Goal: Find specific page/section: Find specific page/section

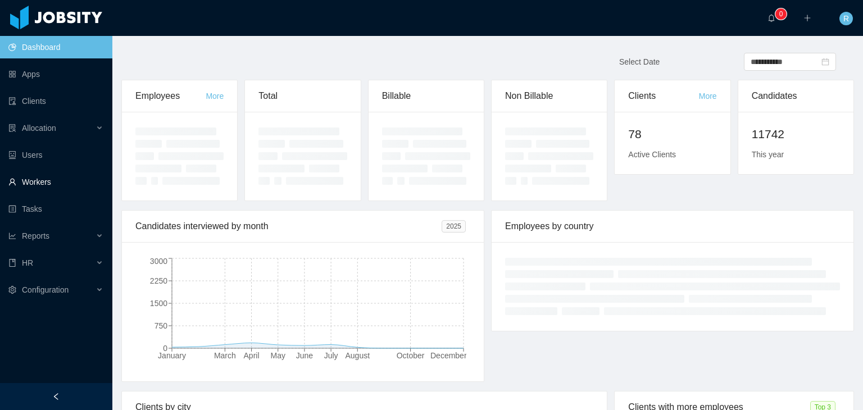
click at [38, 185] on link "Workers" at bounding box center [55, 182] width 95 height 22
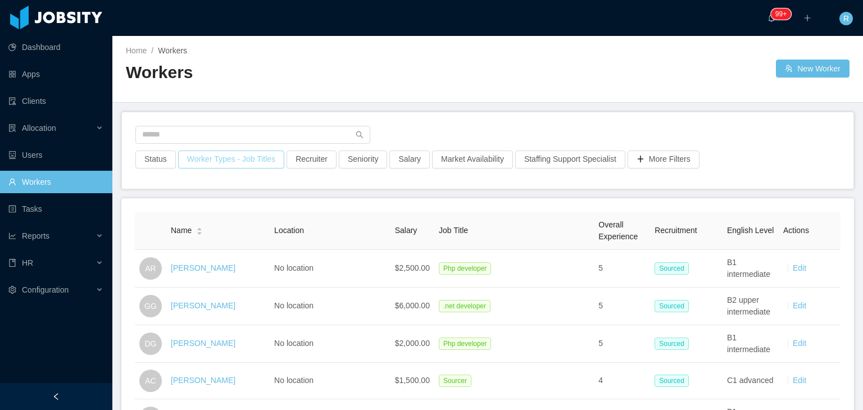
click at [231, 163] on button "Worker Types - Job Titles" at bounding box center [231, 160] width 106 height 18
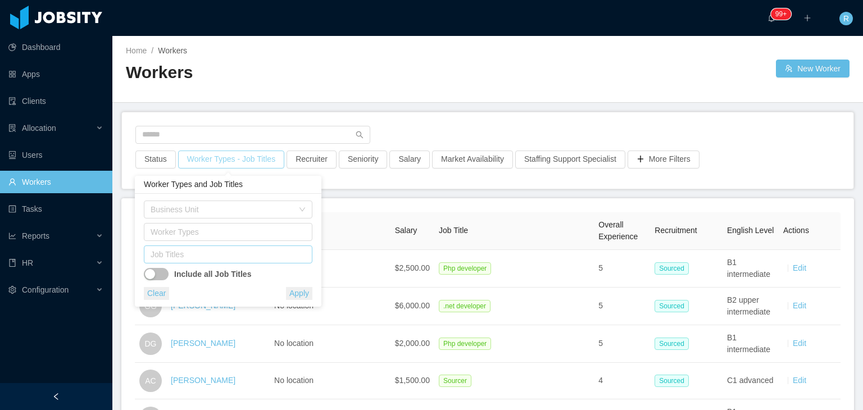
click at [234, 253] on div "Job Titles" at bounding box center [226, 254] width 150 height 11
type input "****"
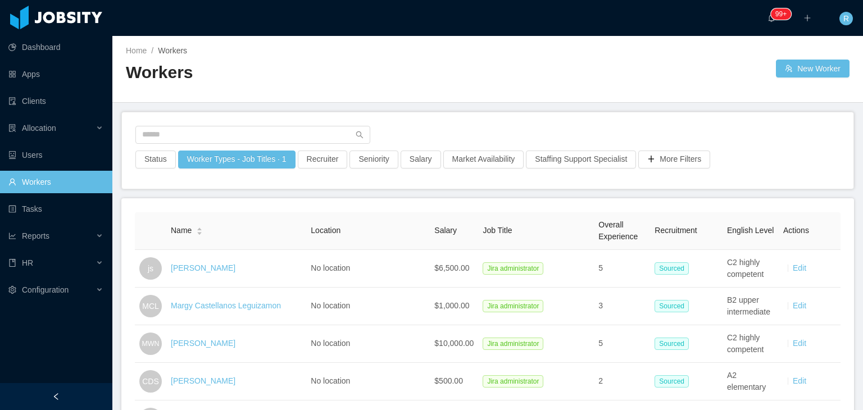
drag, startPoint x: 229, startPoint y: 310, endPoint x: 215, endPoint y: 307, distance: 14.9
click at [215, 307] on link "Margy Castellanos Leguizamon" at bounding box center [226, 305] width 110 height 9
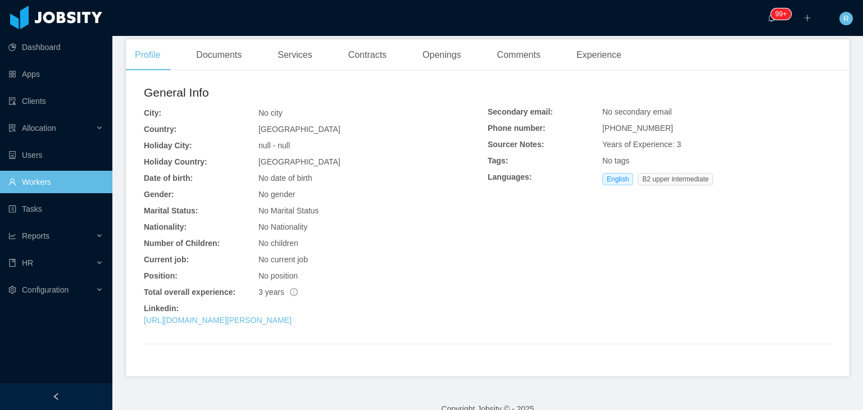
scroll to position [253, 0]
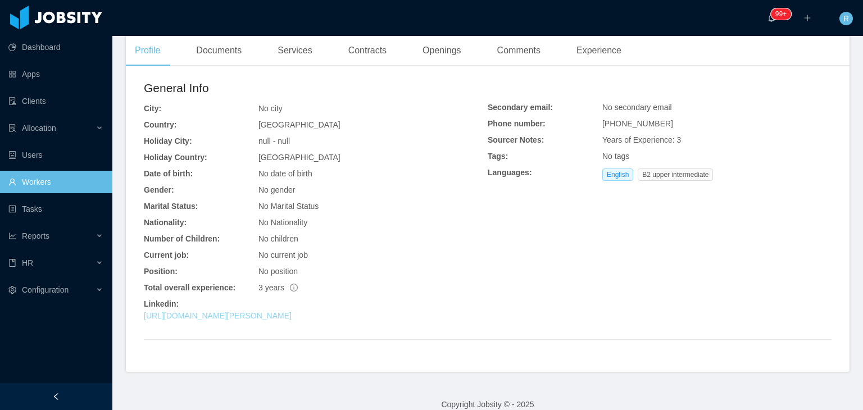
click at [292, 315] on link "[URL][DOMAIN_NAME][PERSON_NAME]" at bounding box center [218, 315] width 148 height 9
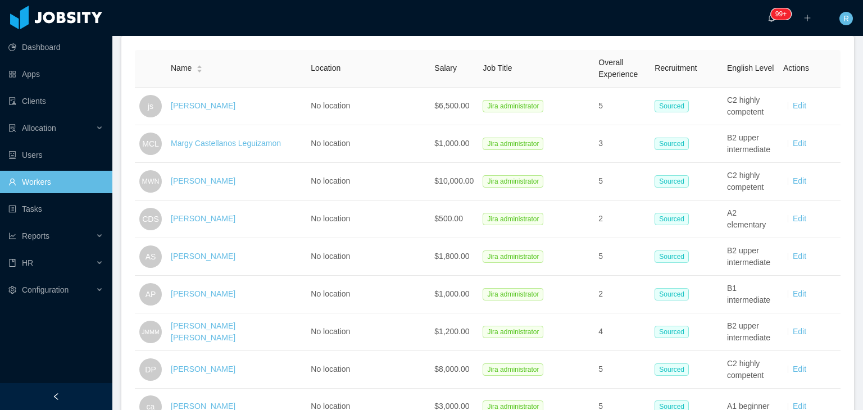
scroll to position [160, 0]
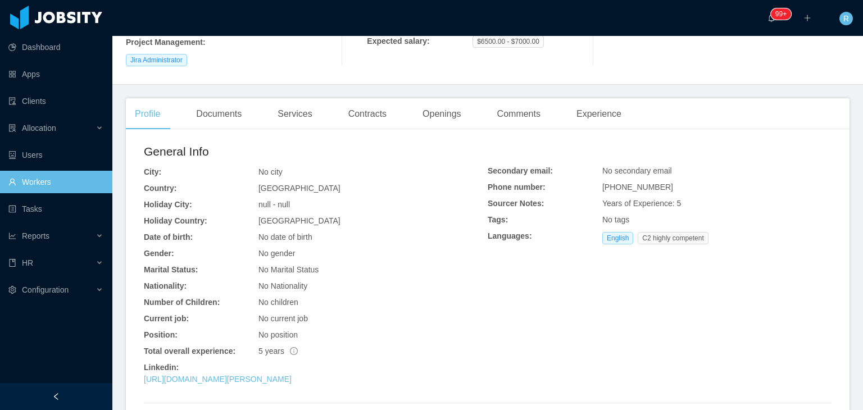
scroll to position [179, 0]
click at [280, 383] on link "https://www.linkedin.com/in/jose-suarez-cordova" at bounding box center [218, 378] width 148 height 9
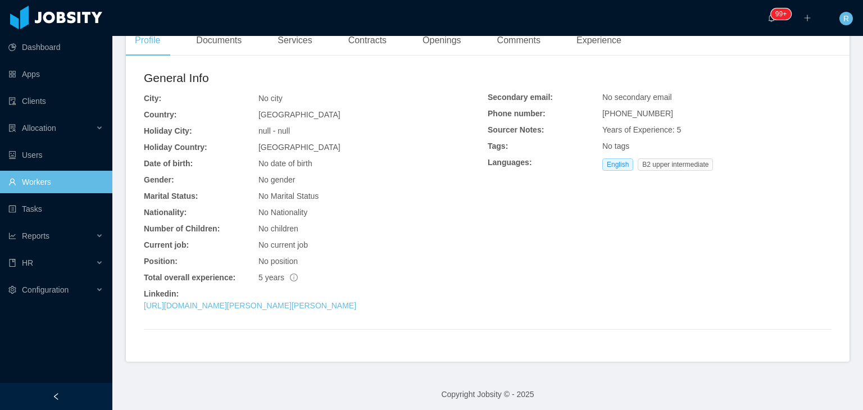
scroll to position [253, 0]
click at [241, 302] on link "https://www.linkedin.com/in/alejandro-s-gomez" at bounding box center [250, 303] width 212 height 9
